Goal: Task Accomplishment & Management: Complete application form

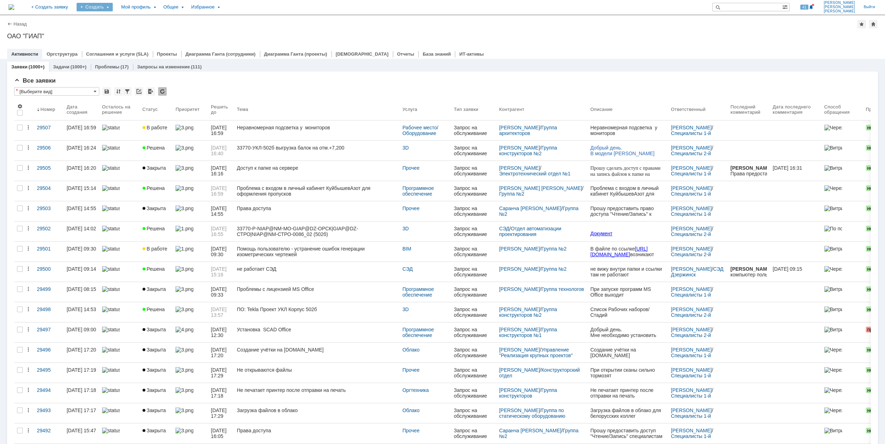
click at [113, 8] on div "Создать" at bounding box center [95, 7] width 36 height 9
click at [132, 41] on link "Заявка" at bounding box center [105, 44] width 54 height 9
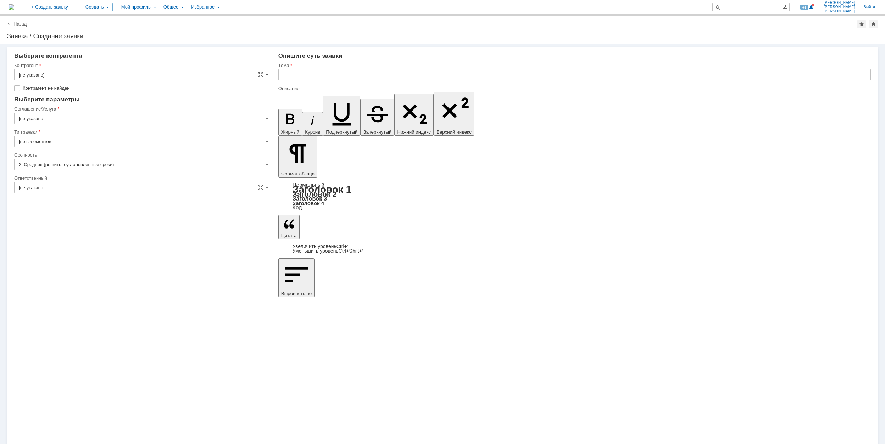
click at [314, 78] on input "text" at bounding box center [574, 74] width 593 height 11
type input "Autodesk_Navisworks_Freedom"
click at [120, 77] on input "[не указано]" at bounding box center [142, 74] width 257 height 11
click at [112, 75] on input "text" at bounding box center [142, 74] width 257 height 11
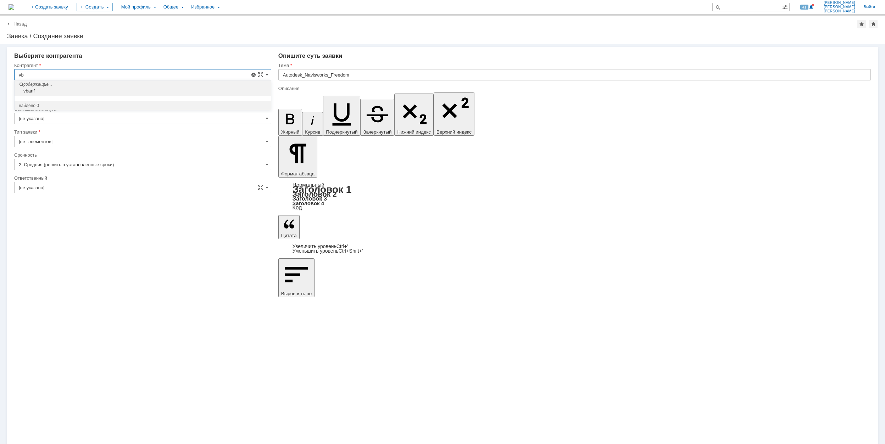
type input "v"
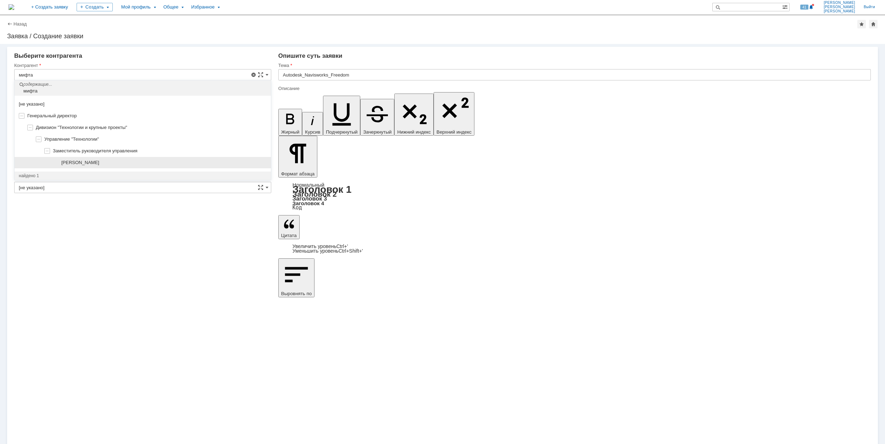
click at [170, 165] on div "Мифтахутдинова Екатерина Алексеевна" at bounding box center [163, 163] width 205 height 6
type input "Мифтахутдинова Екатерина Алексеевна"
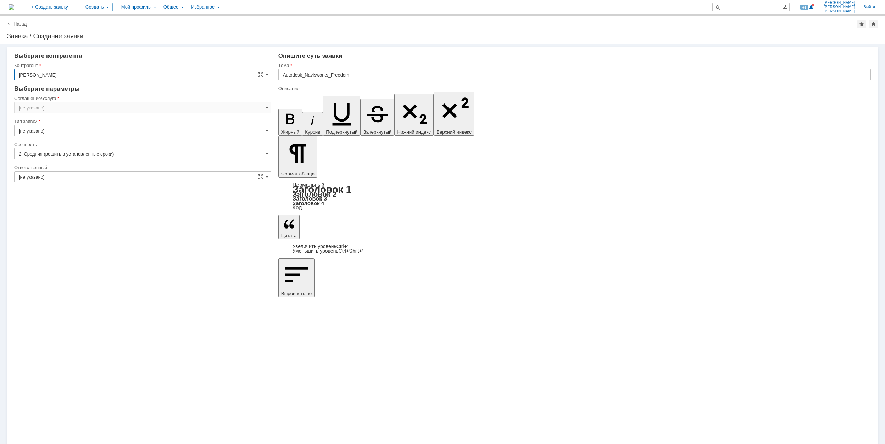
type input "Москва"
click at [96, 104] on input "Москва" at bounding box center [142, 107] width 257 height 11
click at [154, 154] on span "Программное обеспечение" at bounding box center [143, 155] width 248 height 6
type input "Программное обеспечение"
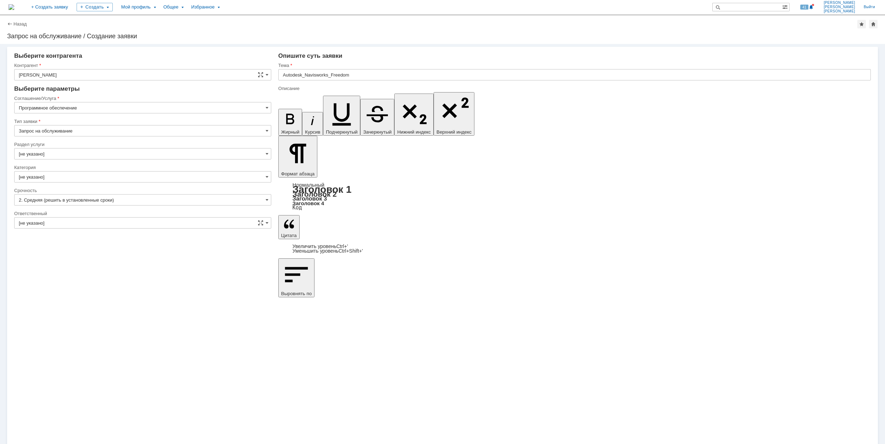
click at [117, 124] on div "Тип заявки" at bounding box center [142, 121] width 257 height 7
click at [220, 155] on input "[не указано]" at bounding box center [142, 153] width 257 height 11
click at [137, 128] on input "Запрос на обслуживание" at bounding box center [142, 130] width 257 height 11
type input "[не указано]"
click at [138, 109] on input "Программное обеспечение" at bounding box center [142, 107] width 257 height 11
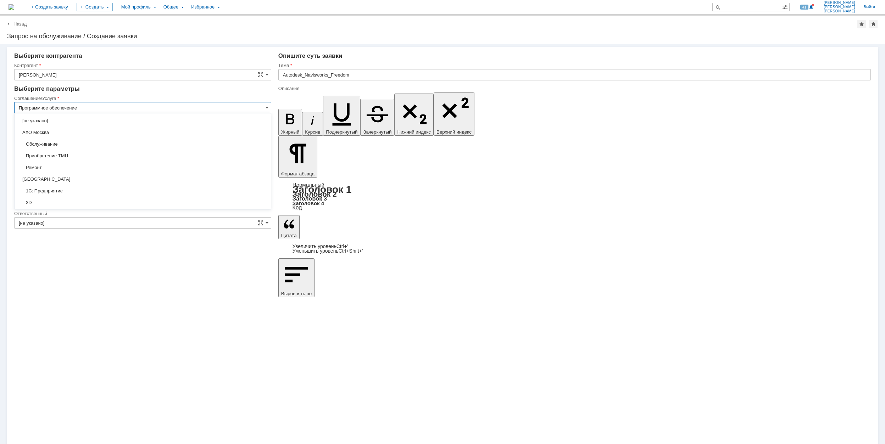
scroll to position [179, 0]
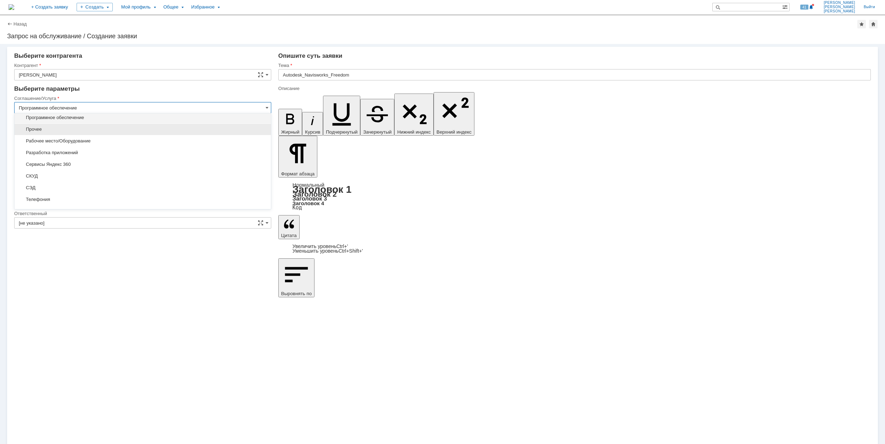
type input "Запрос на обслуживание"
click at [133, 118] on span "Программное обеспечение" at bounding box center [143, 118] width 248 height 6
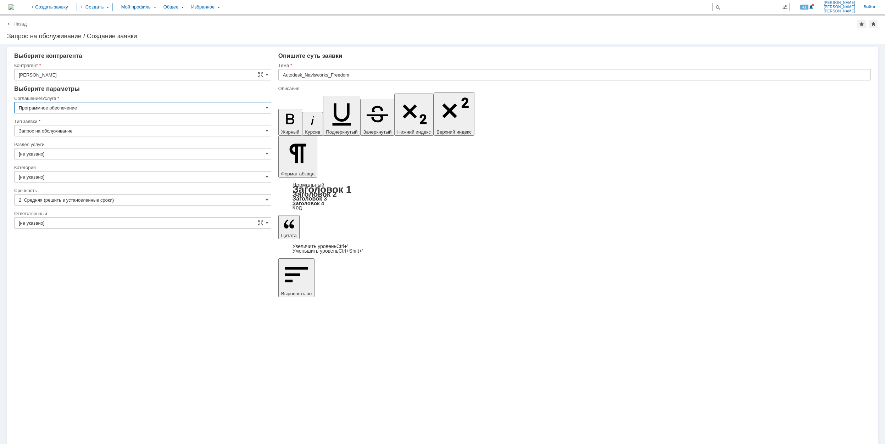
type input "Программное обеспечение"
click at [156, 153] on input "[не указано]" at bounding box center [142, 153] width 257 height 11
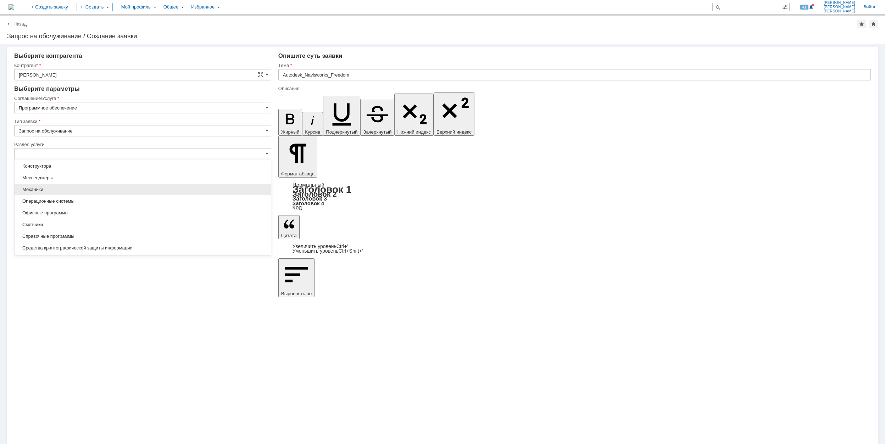
click at [198, 188] on span "Механики" at bounding box center [143, 190] width 248 height 6
type input "Механики"
click at [150, 181] on input "[не указано]" at bounding box center [142, 176] width 257 height 11
click at [128, 153] on input "Механики" at bounding box center [142, 153] width 257 height 11
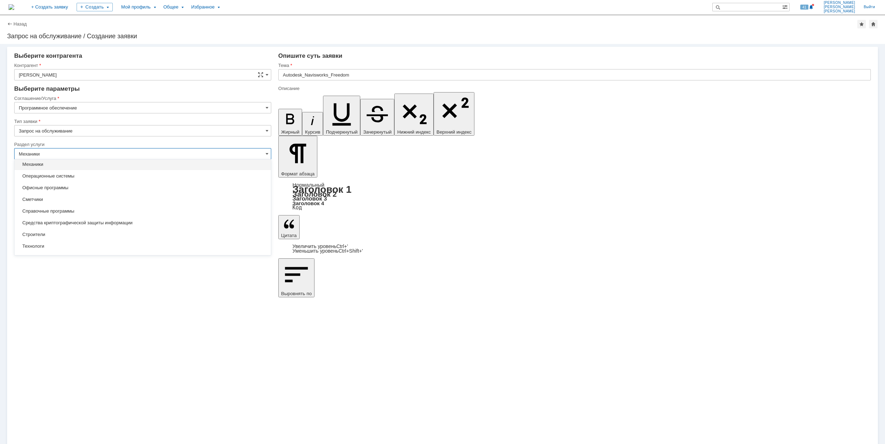
type input "[не указано]"
click at [175, 244] on div "Технологи" at bounding box center [143, 246] width 256 height 11
type input "Технологи"
click at [126, 178] on input "[не указано]" at bounding box center [142, 176] width 257 height 11
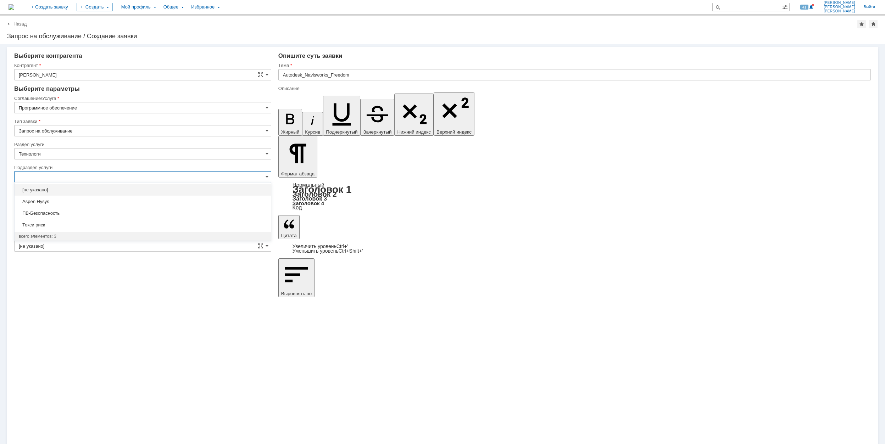
click at [119, 146] on div "Раздел услуги" at bounding box center [142, 144] width 256 height 5
click at [119, 150] on input "Технологи" at bounding box center [142, 153] width 257 height 11
type input "[не указано]"
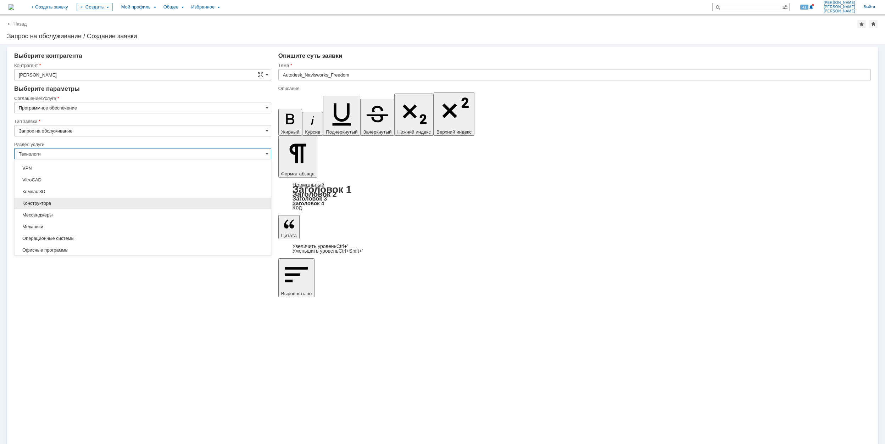
scroll to position [10, 0]
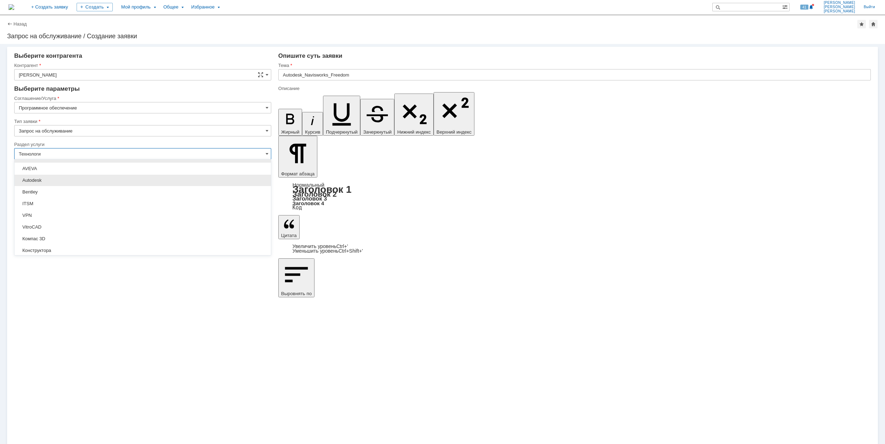
click at [161, 180] on span "Autodesk" at bounding box center [143, 181] width 248 height 6
type input "Autodesk"
click at [92, 176] on input "[не указано]" at bounding box center [142, 176] width 257 height 11
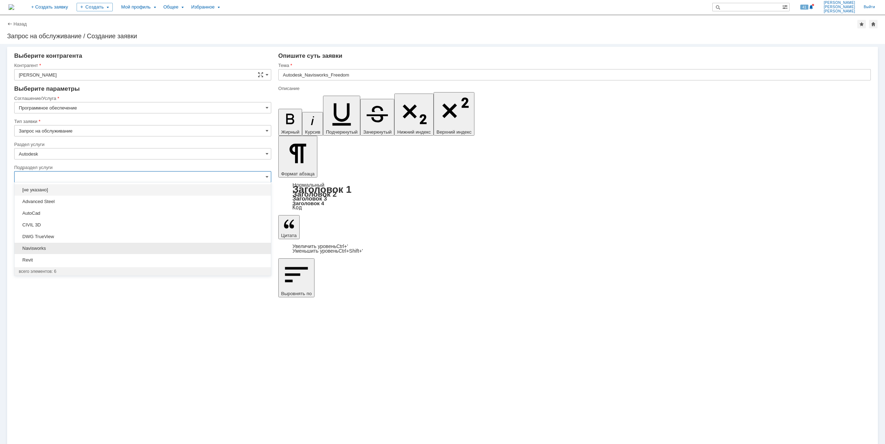
click at [101, 253] on div "Navisworks" at bounding box center [143, 248] width 256 height 11
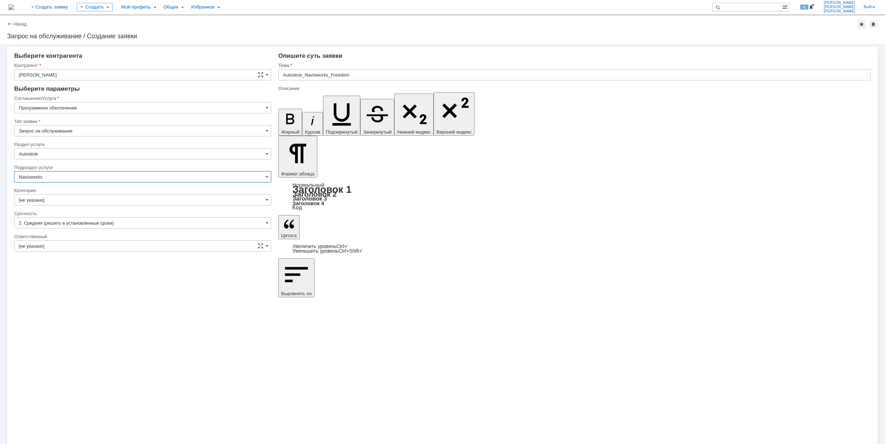
type input "Navisworks"
click at [82, 198] on input "[не указано]" at bounding box center [142, 199] width 257 height 11
click at [141, 234] on span "Autodesk Navisworks" at bounding box center [143, 236] width 248 height 6
type input "Autodesk Navisworks"
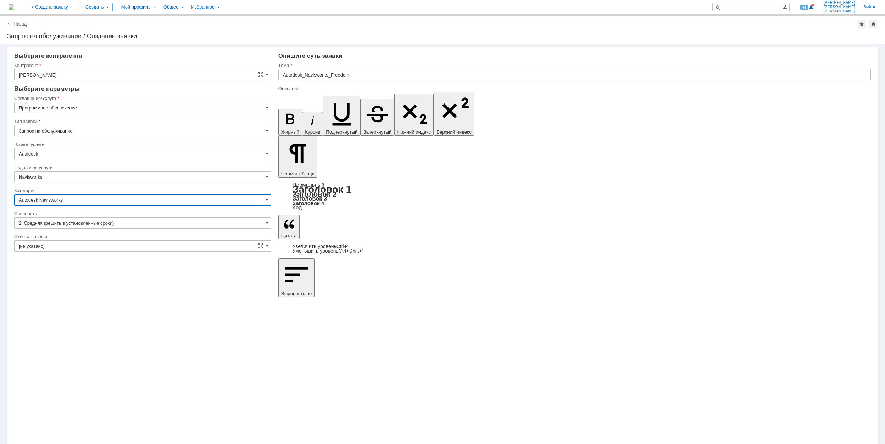
click at [132, 245] on input "[не указано]" at bounding box center [142, 245] width 257 height 11
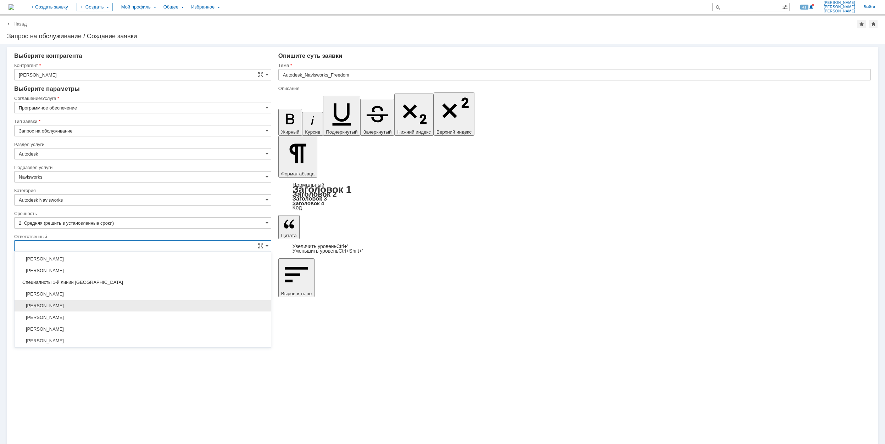
scroll to position [258, 0]
click at [169, 316] on div "[PERSON_NAME]" at bounding box center [143, 316] width 256 height 11
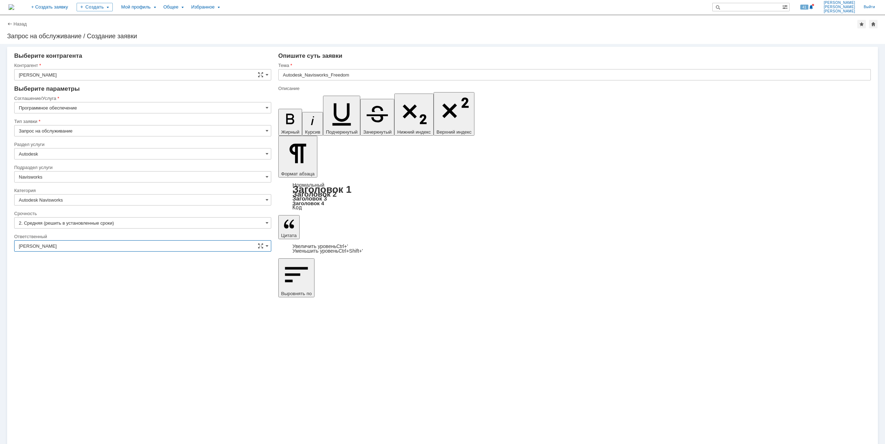
type input "[PERSON_NAME]"
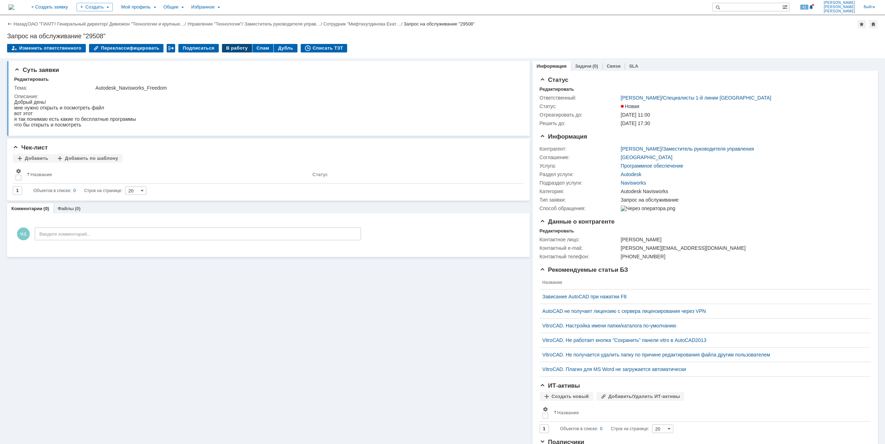
click at [233, 49] on div "В работу" at bounding box center [237, 48] width 30 height 9
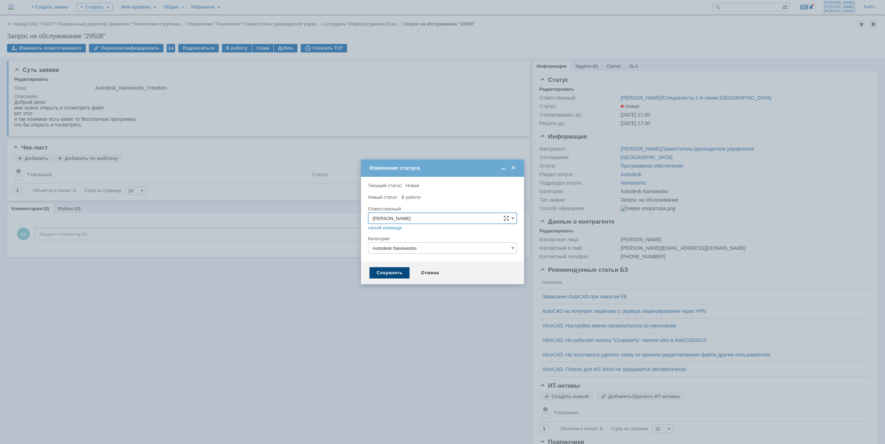
click at [394, 277] on div "Сохранить" at bounding box center [390, 272] width 40 height 11
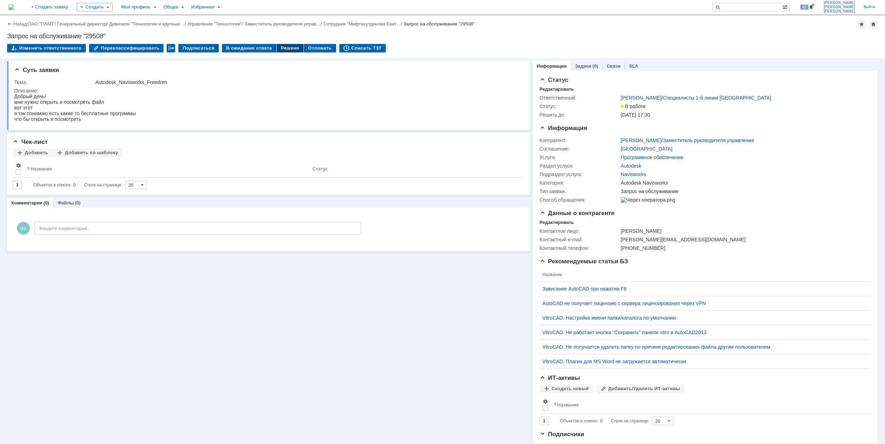
click at [279, 45] on div "Решено" at bounding box center [290, 48] width 27 height 9
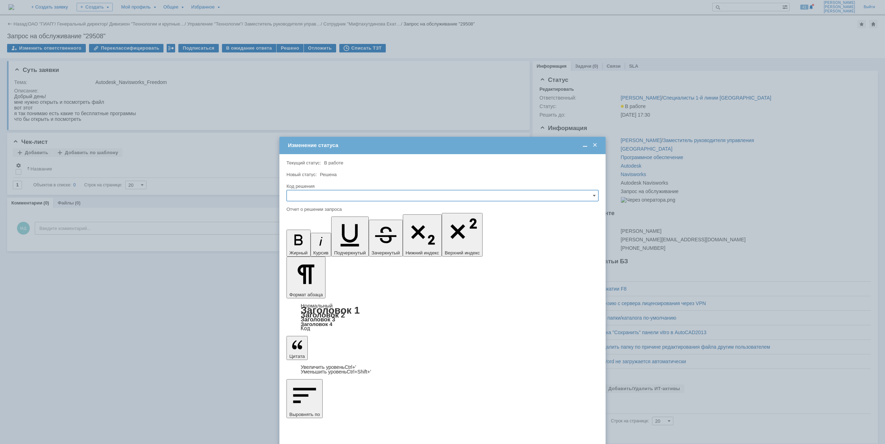
click at [385, 192] on input "text" at bounding box center [443, 195] width 312 height 11
drag, startPoint x: 333, startPoint y: 240, endPoint x: 20, endPoint y: 44, distance: 369.5
click at [333, 240] on div "Решено" at bounding box center [442, 243] width 311 height 11
type input "Решено"
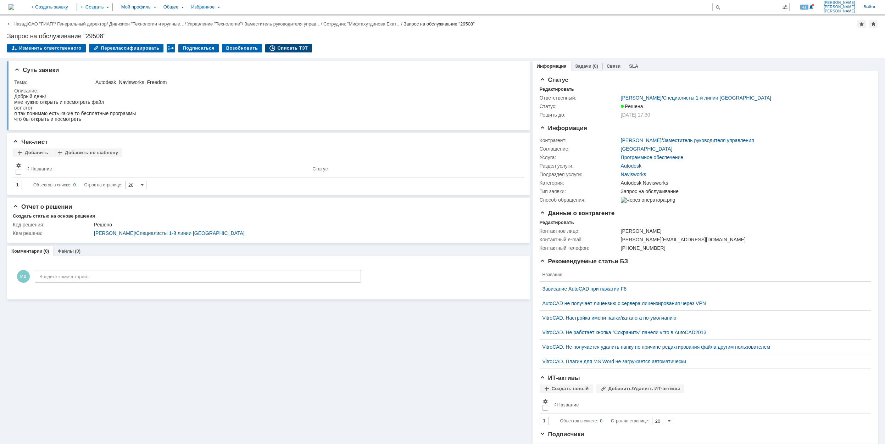
click at [276, 48] on div "Списать ТЗТ" at bounding box center [288, 48] width 47 height 9
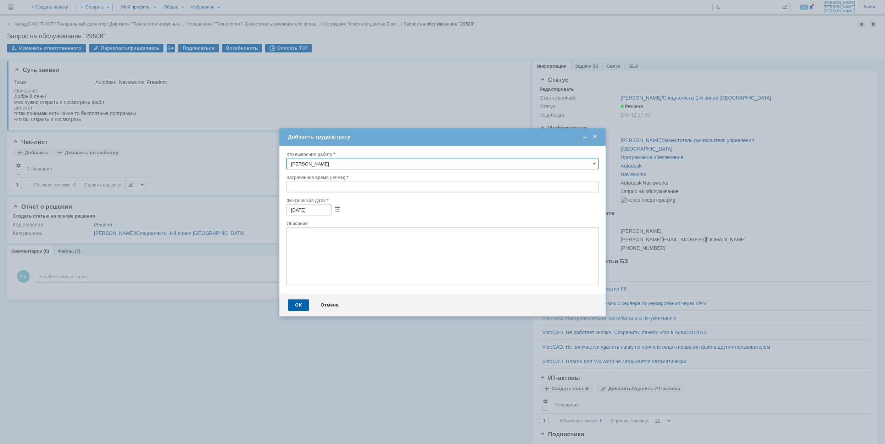
click at [289, 187] on input "text" at bounding box center [443, 186] width 312 height 11
type input "00:30"
click at [302, 301] on div "OK" at bounding box center [298, 305] width 21 height 11
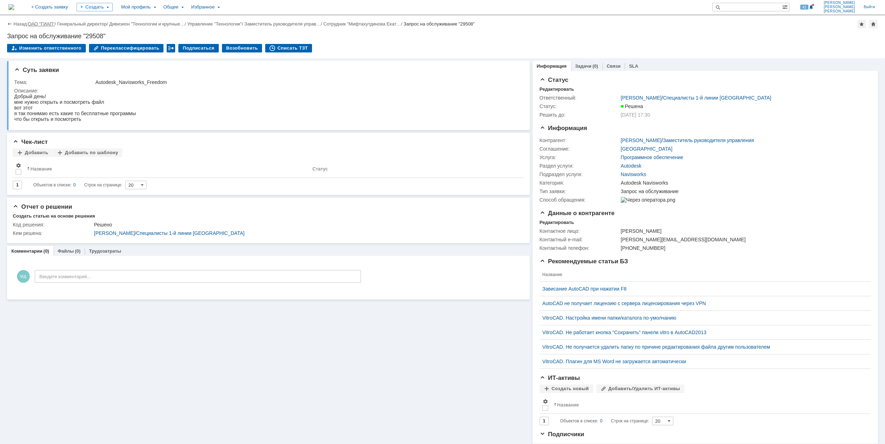
click at [43, 21] on link "ОАО "ГИАП"" at bounding box center [41, 23] width 27 height 5
